Goal: Task Accomplishment & Management: Manage account settings

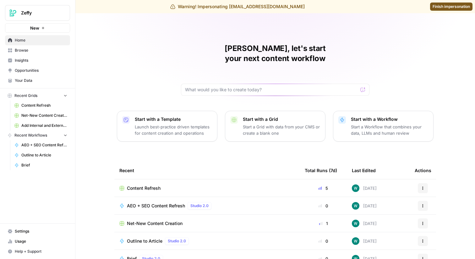
click at [23, 230] on span "Settings" at bounding box center [41, 231] width 52 height 6
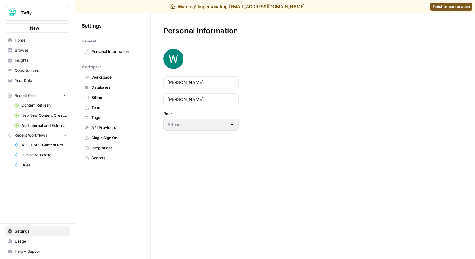
click at [111, 113] on link "Tags" at bounding box center [113, 117] width 63 height 10
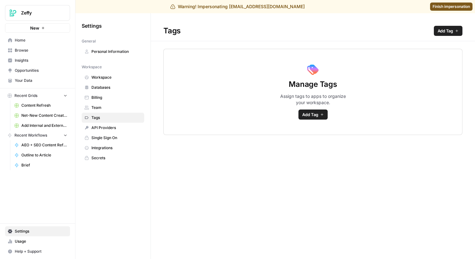
click at [108, 108] on span "Team" at bounding box center [116, 108] width 50 height 6
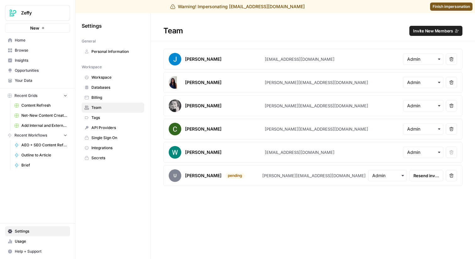
click at [431, 33] on span "Invite New Members" at bounding box center [433, 31] width 40 height 6
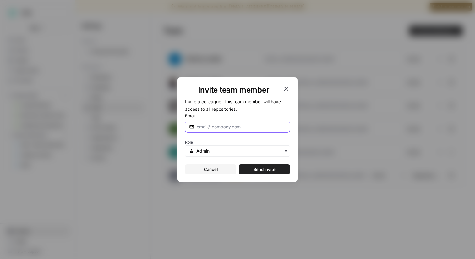
click at [253, 128] on input "Email" at bounding box center [241, 126] width 89 height 6
type input "[PERSON_NAME][EMAIL_ADDRESS][DOMAIN_NAME]"
click at [253, 166] on span "Send invite" at bounding box center [264, 169] width 22 height 6
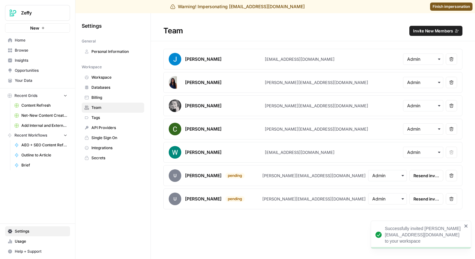
click at [438, 7] on span "Finish impersonation" at bounding box center [451, 7] width 37 height 6
